Goal: Information Seeking & Learning: Learn about a topic

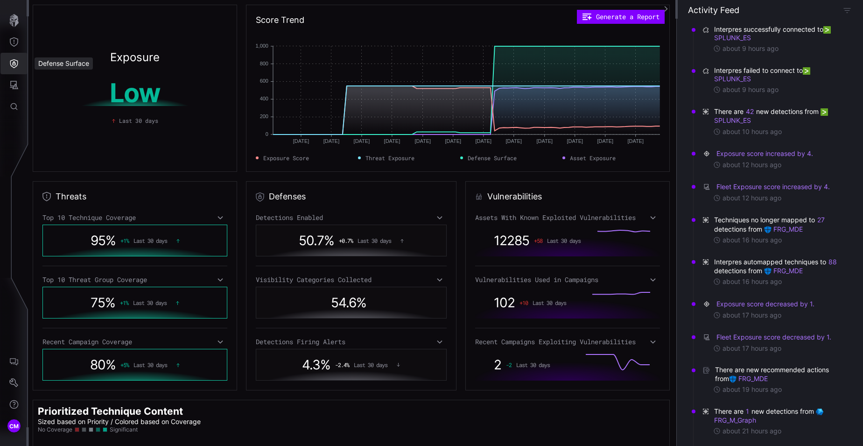
click at [14, 63] on icon "Defense Surface" at bounding box center [13, 63] width 9 height 9
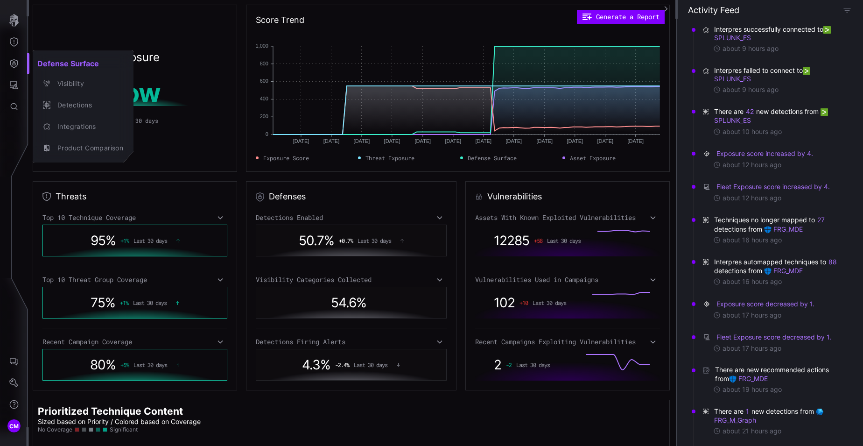
click at [14, 80] on div at bounding box center [431, 223] width 863 height 446
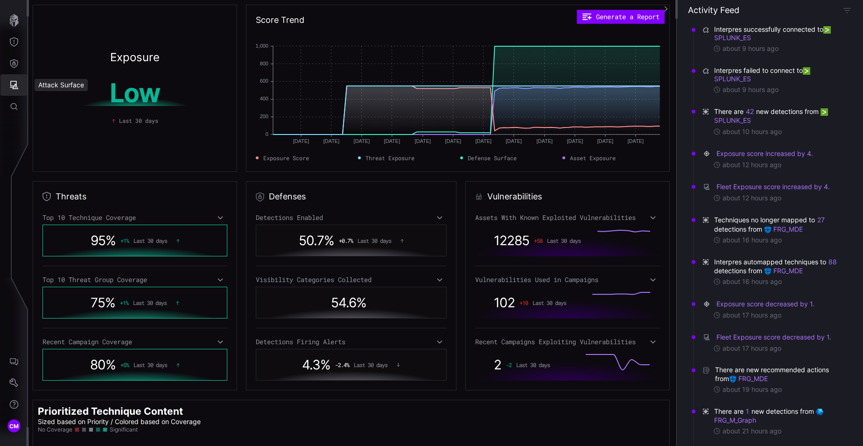
click at [13, 84] on icon "Attack Surface" at bounding box center [13, 84] width 9 height 9
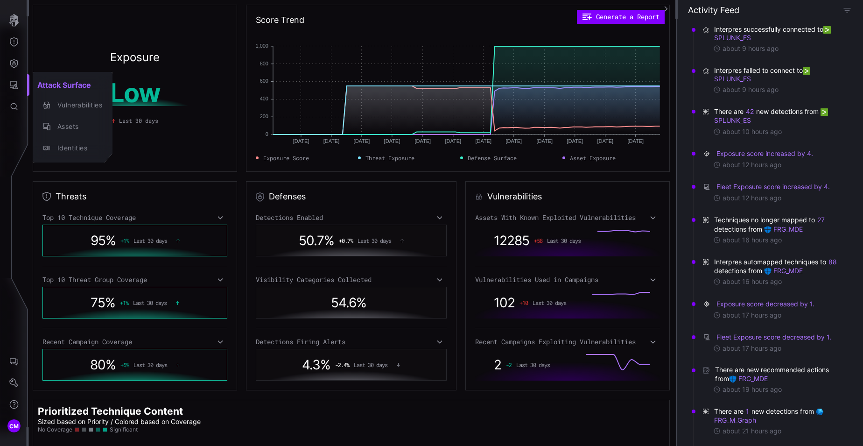
click at [14, 63] on div at bounding box center [431, 223] width 863 height 446
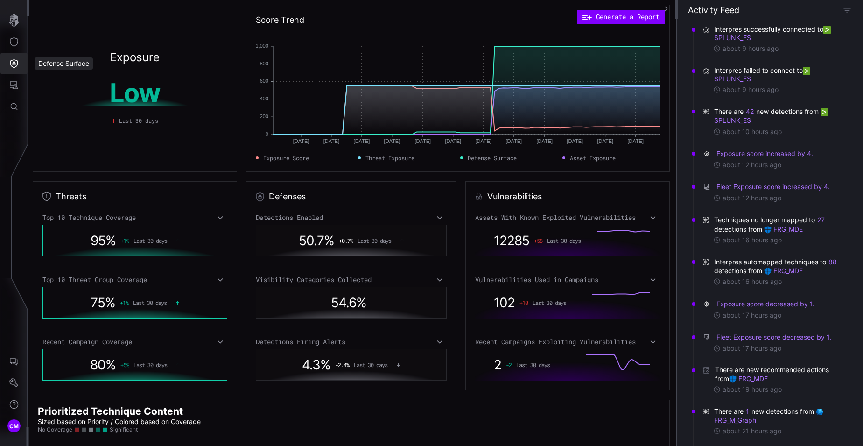
click at [14, 63] on icon "Defense Surface" at bounding box center [13, 63] width 9 height 9
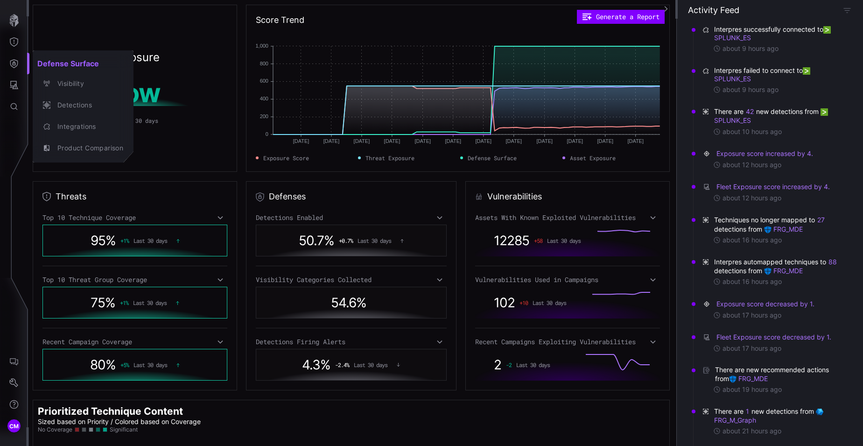
click at [12, 40] on div at bounding box center [431, 223] width 863 height 446
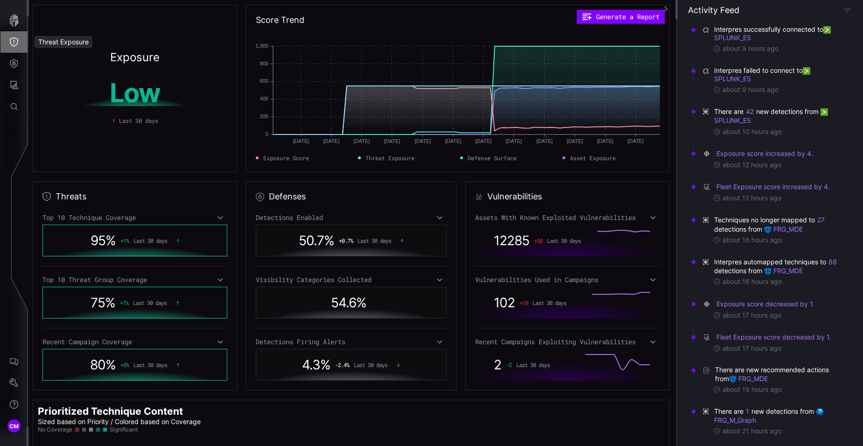
click at [12, 40] on icon "Threat Exposure" at bounding box center [13, 41] width 9 height 9
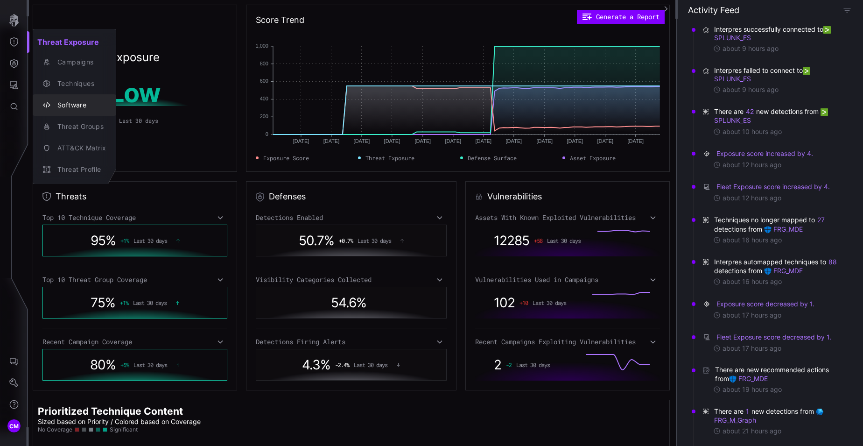
click at [73, 103] on div "Software" at bounding box center [79, 105] width 53 height 12
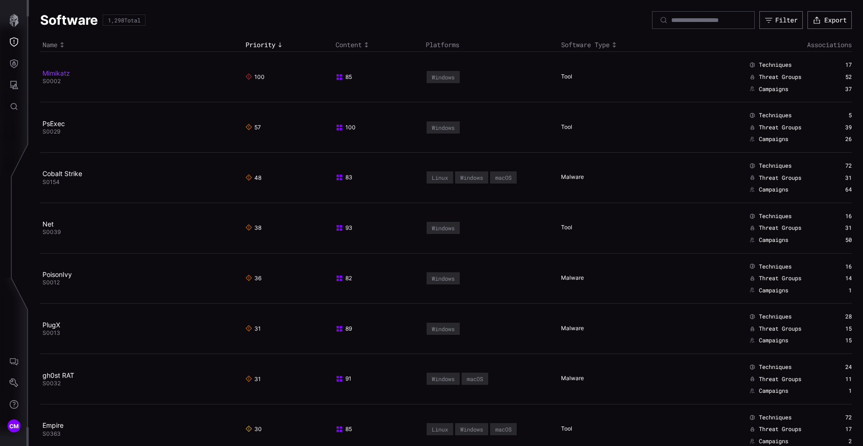
click at [58, 73] on link "Mimikatz" at bounding box center [56, 73] width 28 height 8
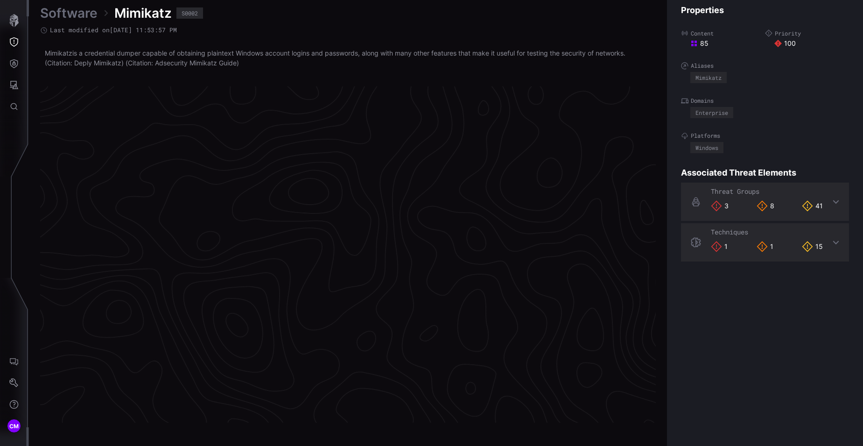
scroll to position [1933, 393]
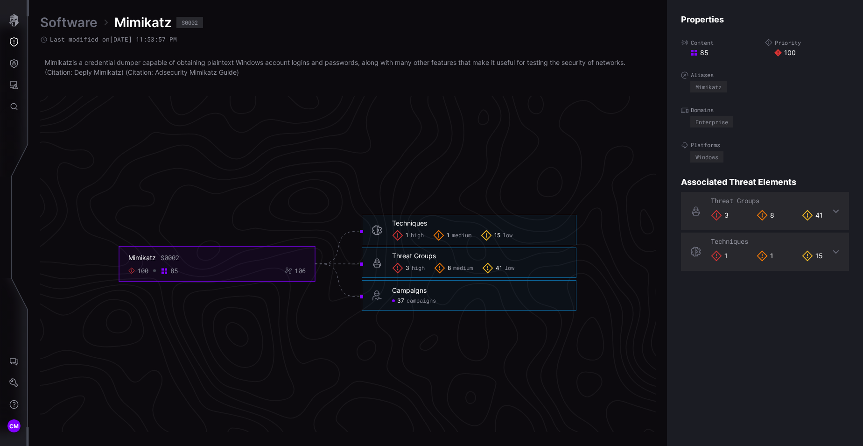
click at [412, 234] on span "high" at bounding box center [417, 235] width 13 height 7
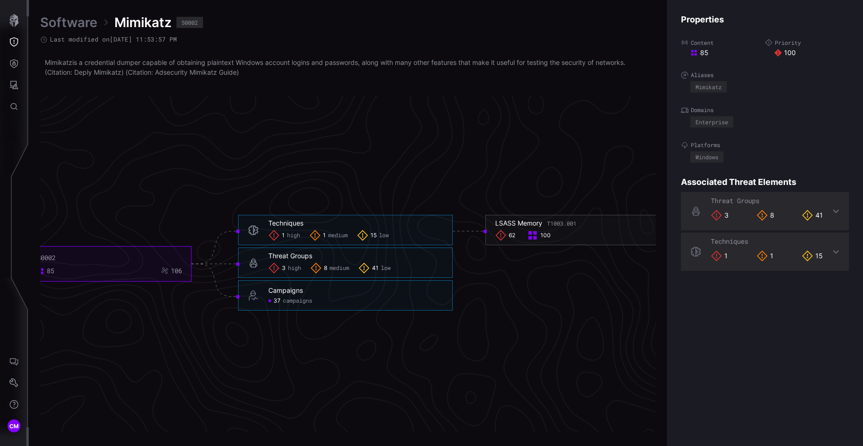
click at [295, 267] on span "high" at bounding box center [294, 268] width 13 height 7
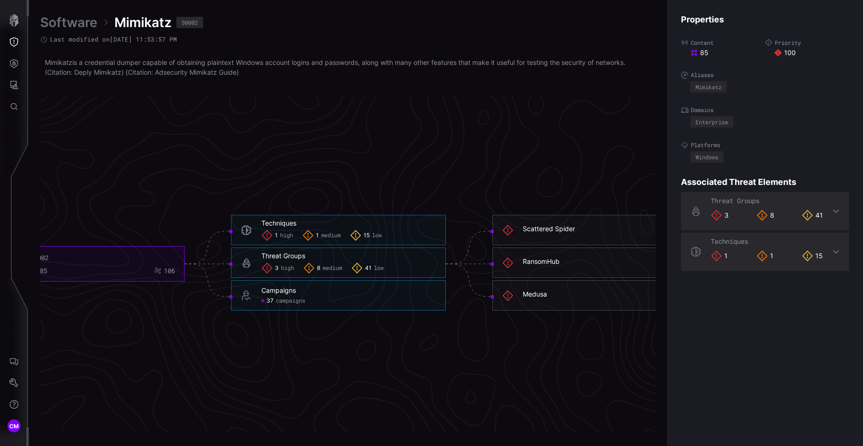
click at [283, 236] on span "high" at bounding box center [286, 235] width 13 height 7
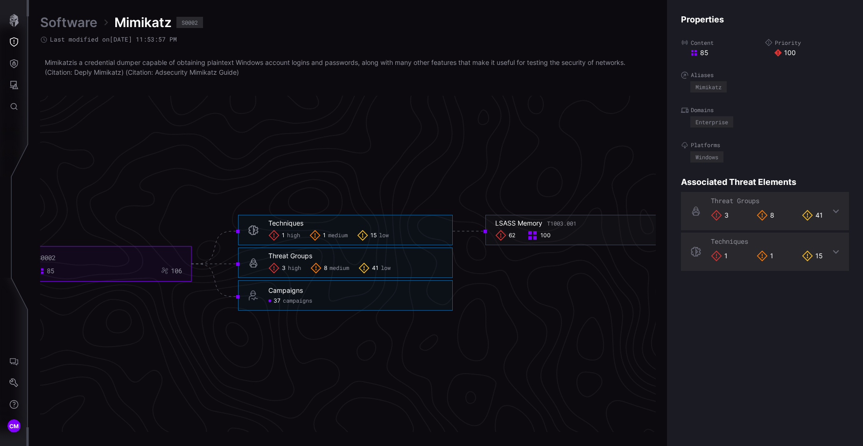
click at [334, 236] on span "medium" at bounding box center [338, 235] width 20 height 7
click at [376, 234] on span "15" at bounding box center [374, 235] width 6 height 7
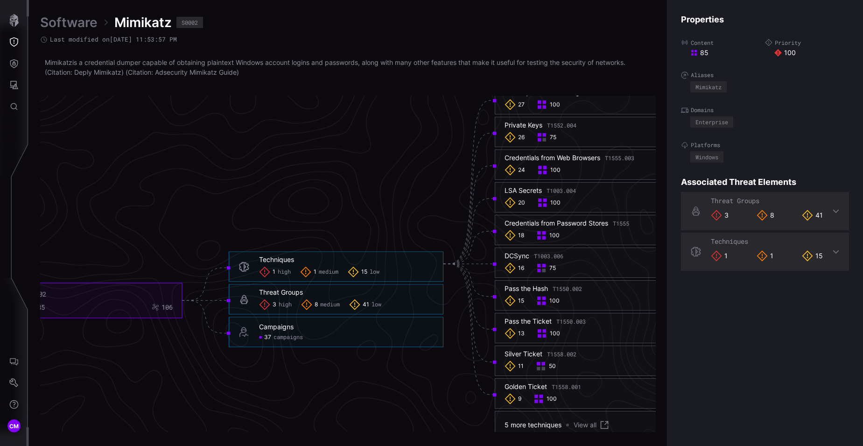
click at [280, 307] on span "high" at bounding box center [285, 304] width 13 height 7
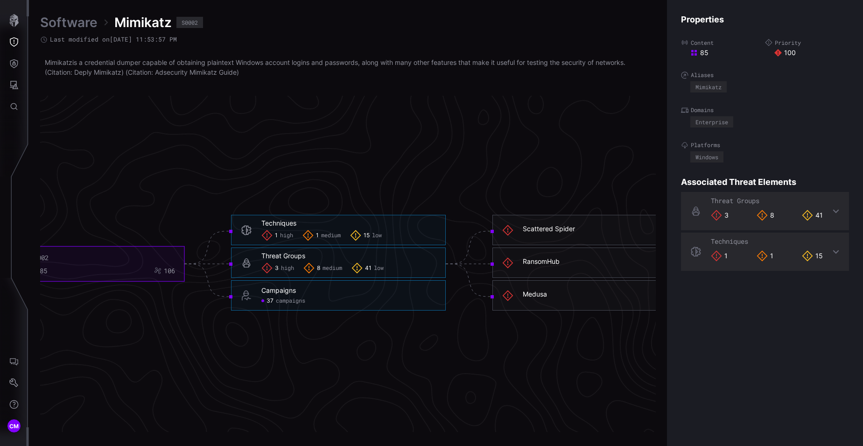
click at [328, 270] on span "medium" at bounding box center [333, 268] width 20 height 7
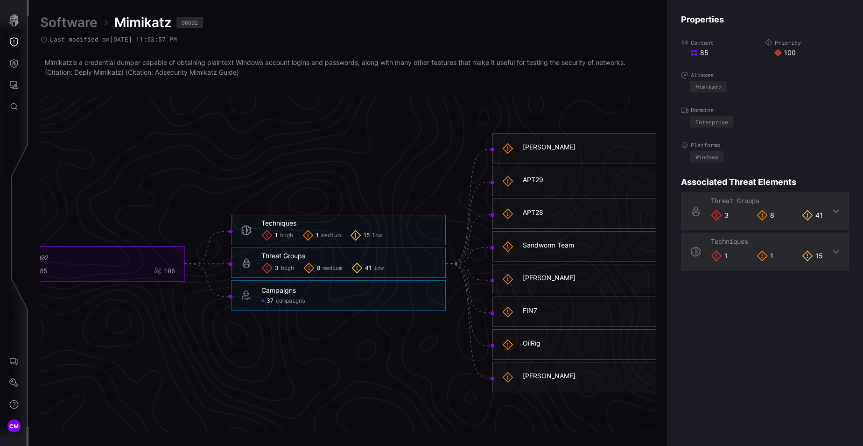
click at [373, 270] on div "41 low" at bounding box center [368, 267] width 32 height 11
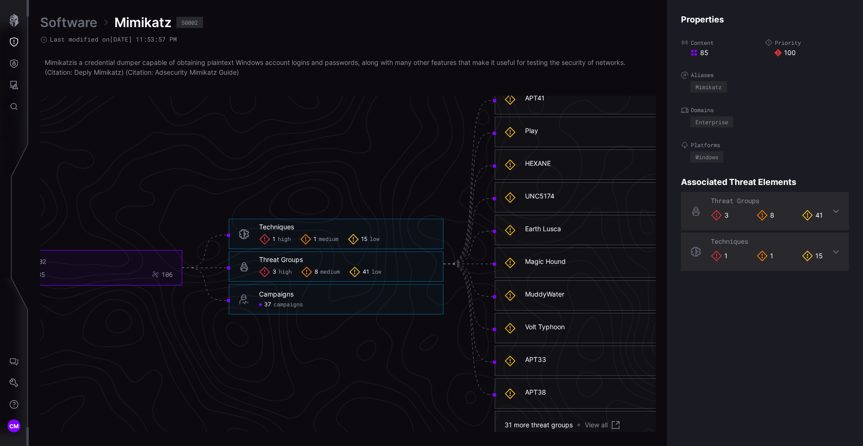
click at [282, 304] on span "campaigns" at bounding box center [288, 304] width 29 height 7
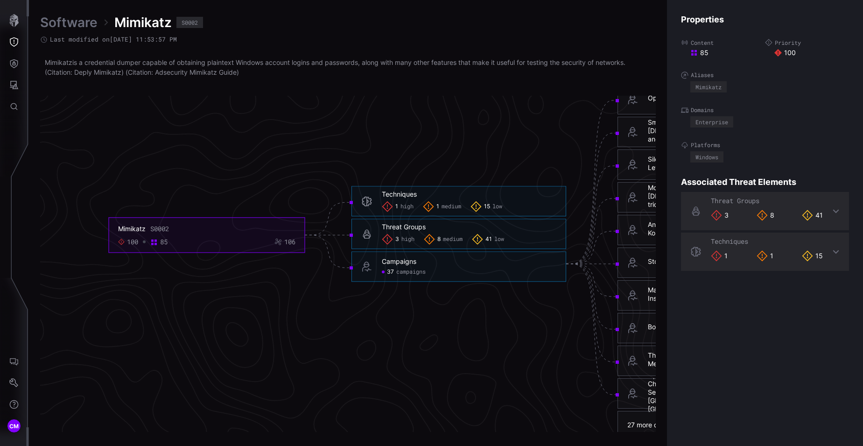
scroll to position [1933, 219]
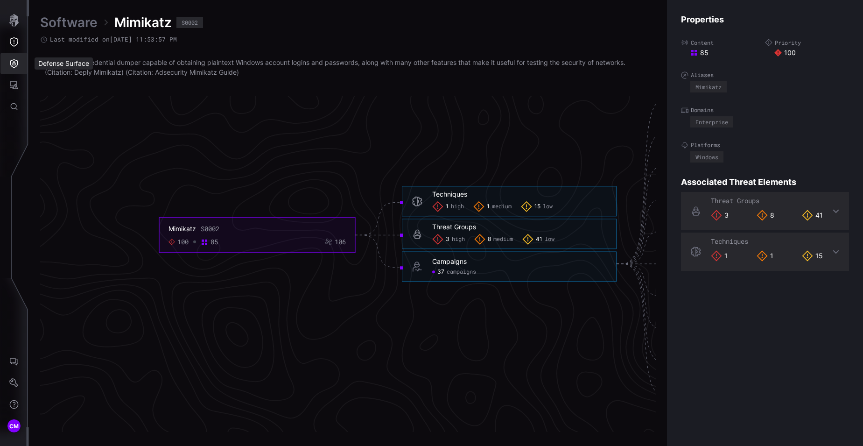
click at [23, 69] on button "Defense Surface" at bounding box center [13, 63] width 27 height 21
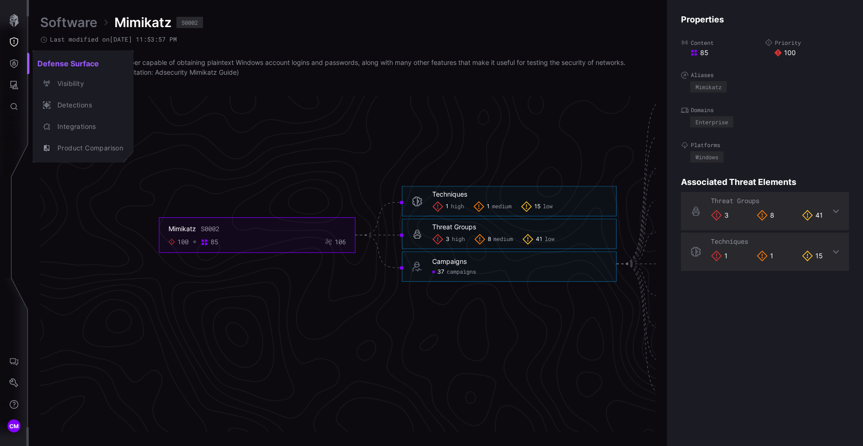
click at [18, 91] on div at bounding box center [431, 223] width 863 height 446
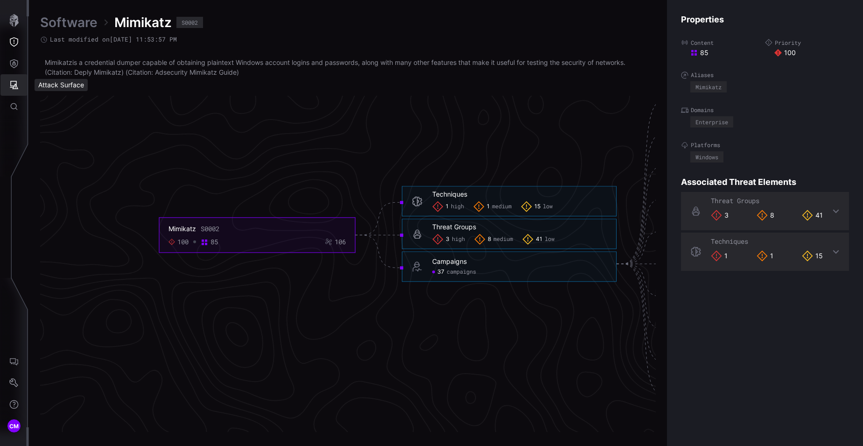
click at [15, 87] on icon "Attack Surface" at bounding box center [13, 84] width 9 height 9
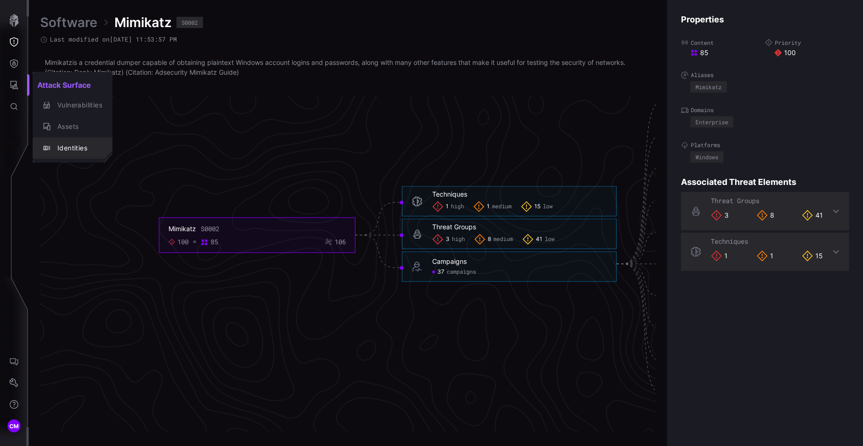
click at [65, 143] on div "Identities" at bounding box center [77, 148] width 49 height 12
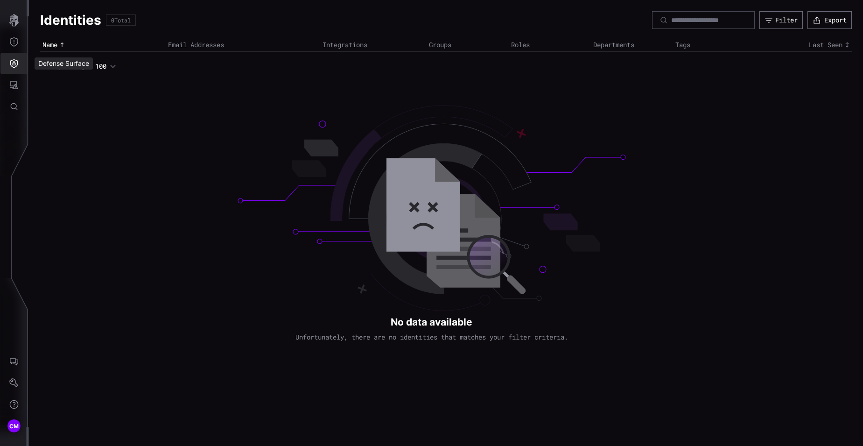
click at [19, 53] on button "Defense Surface" at bounding box center [13, 63] width 27 height 21
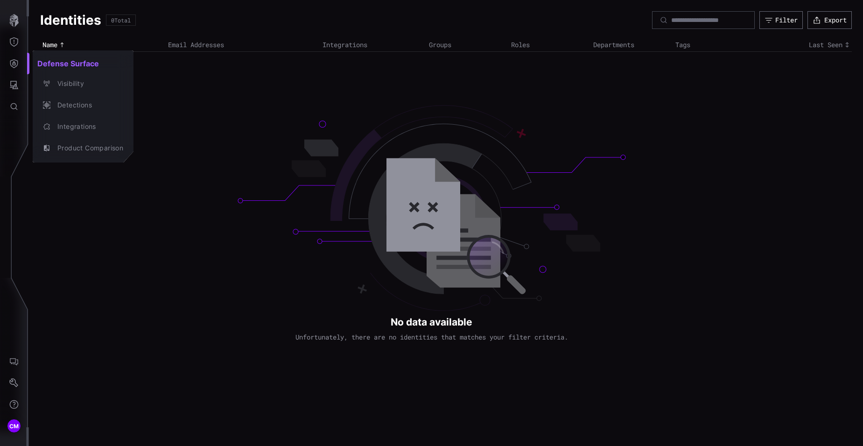
click at [16, 86] on div at bounding box center [431, 223] width 863 height 446
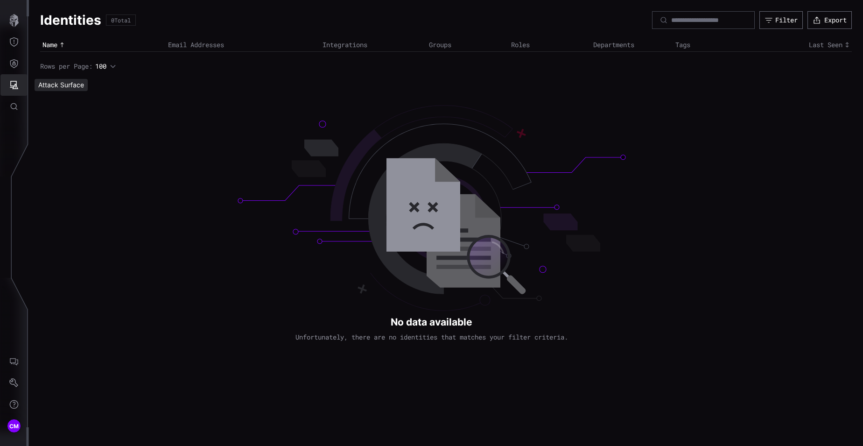
click at [16, 86] on icon "Attack Surface" at bounding box center [13, 84] width 9 height 9
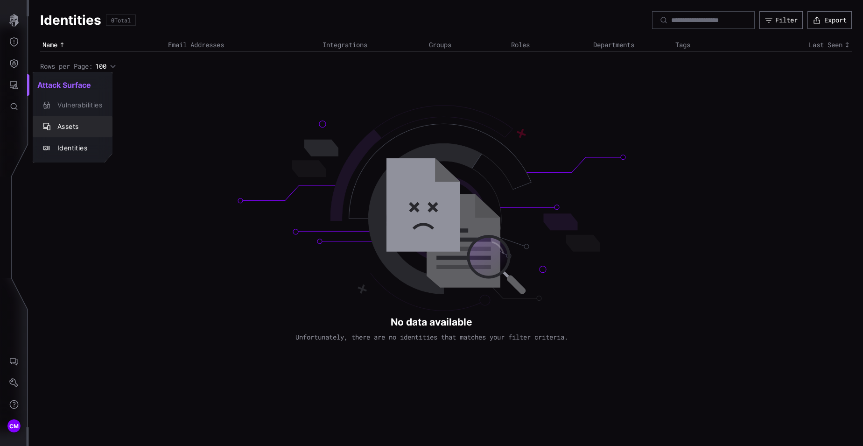
click at [66, 131] on div "Assets" at bounding box center [77, 127] width 49 height 12
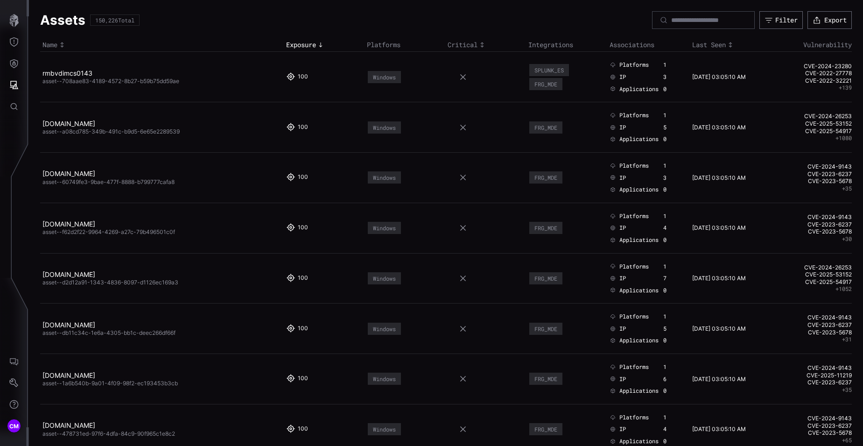
click at [665, 114] on div "1" at bounding box center [672, 115] width 18 height 7
click at [665, 128] on div "5" at bounding box center [672, 127] width 18 height 7
click at [665, 139] on div "0" at bounding box center [672, 138] width 18 height 7
click at [641, 141] on span "Applications" at bounding box center [638, 138] width 39 height 7
click at [622, 130] on span "IP" at bounding box center [622, 127] width 7 height 7
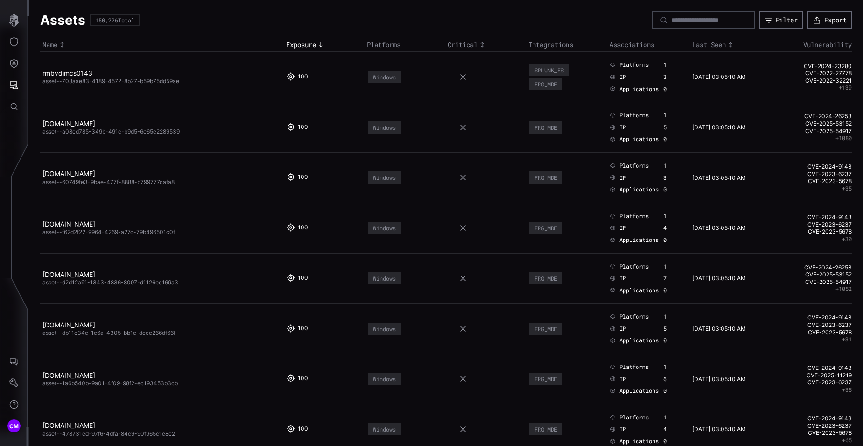
click at [631, 114] on span "Platforms" at bounding box center [633, 115] width 29 height 7
click at [612, 116] on icon at bounding box center [613, 116] width 7 height 6
click at [612, 133] on div "Platforms 1 IP 5 Applications 0" at bounding box center [645, 127] width 71 height 31
click at [611, 143] on td "Platforms 1 IP 5 Applications 0" at bounding box center [648, 127] width 83 height 50
click at [612, 128] on icon at bounding box center [613, 128] width 7 height 6
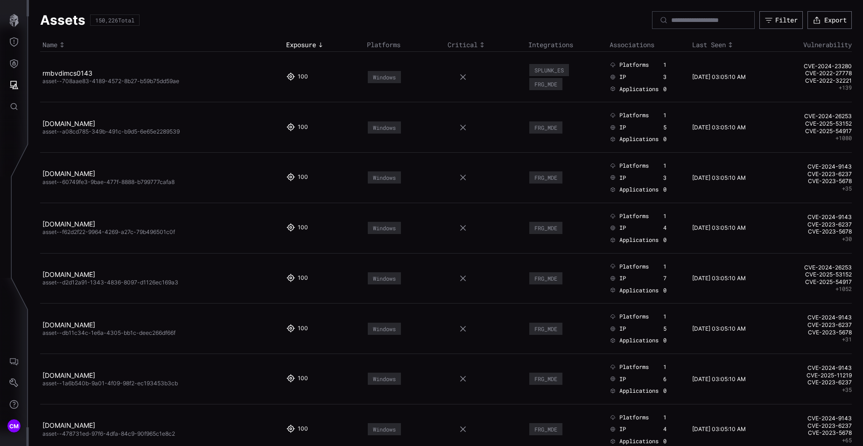
click at [704, 126] on time "[DATE] 03:05:10 AM" at bounding box center [719, 127] width 54 height 7
click at [746, 126] on time "[DATE] 03:05:10 AM" at bounding box center [719, 127] width 54 height 7
click at [59, 75] on link "rmbvdimcs0143" at bounding box center [67, 73] width 50 height 8
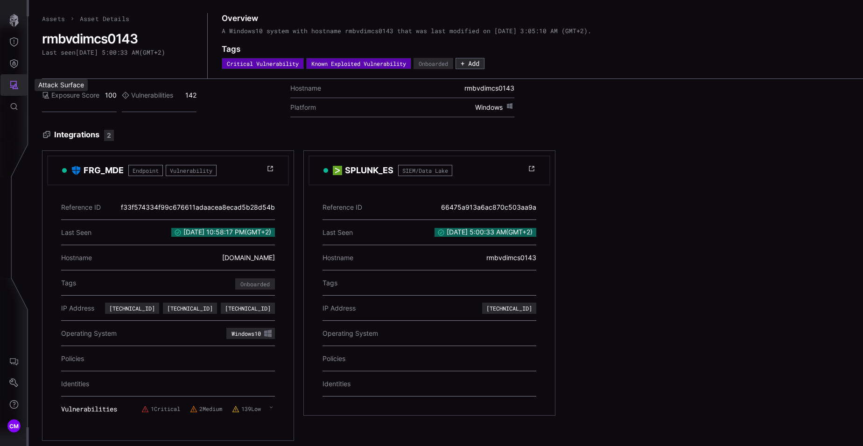
click at [14, 82] on icon "Attack Surface" at bounding box center [13, 84] width 9 height 9
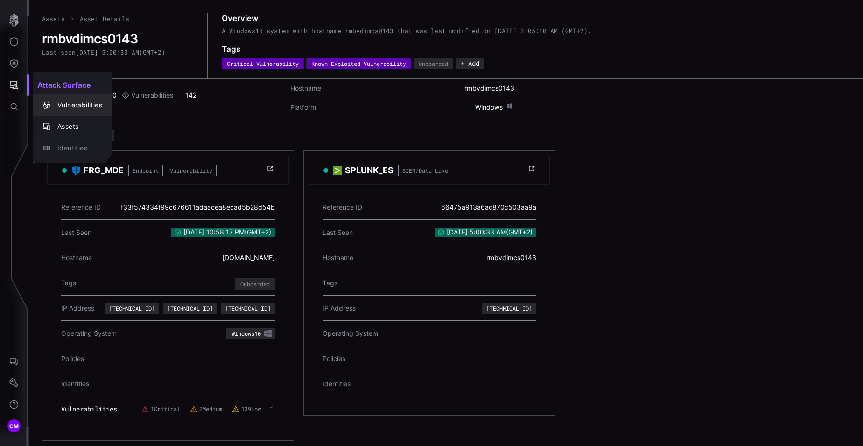
click at [76, 105] on div "Vulnerabilities" at bounding box center [77, 105] width 49 height 12
